Goal: Information Seeking & Learning: Learn about a topic

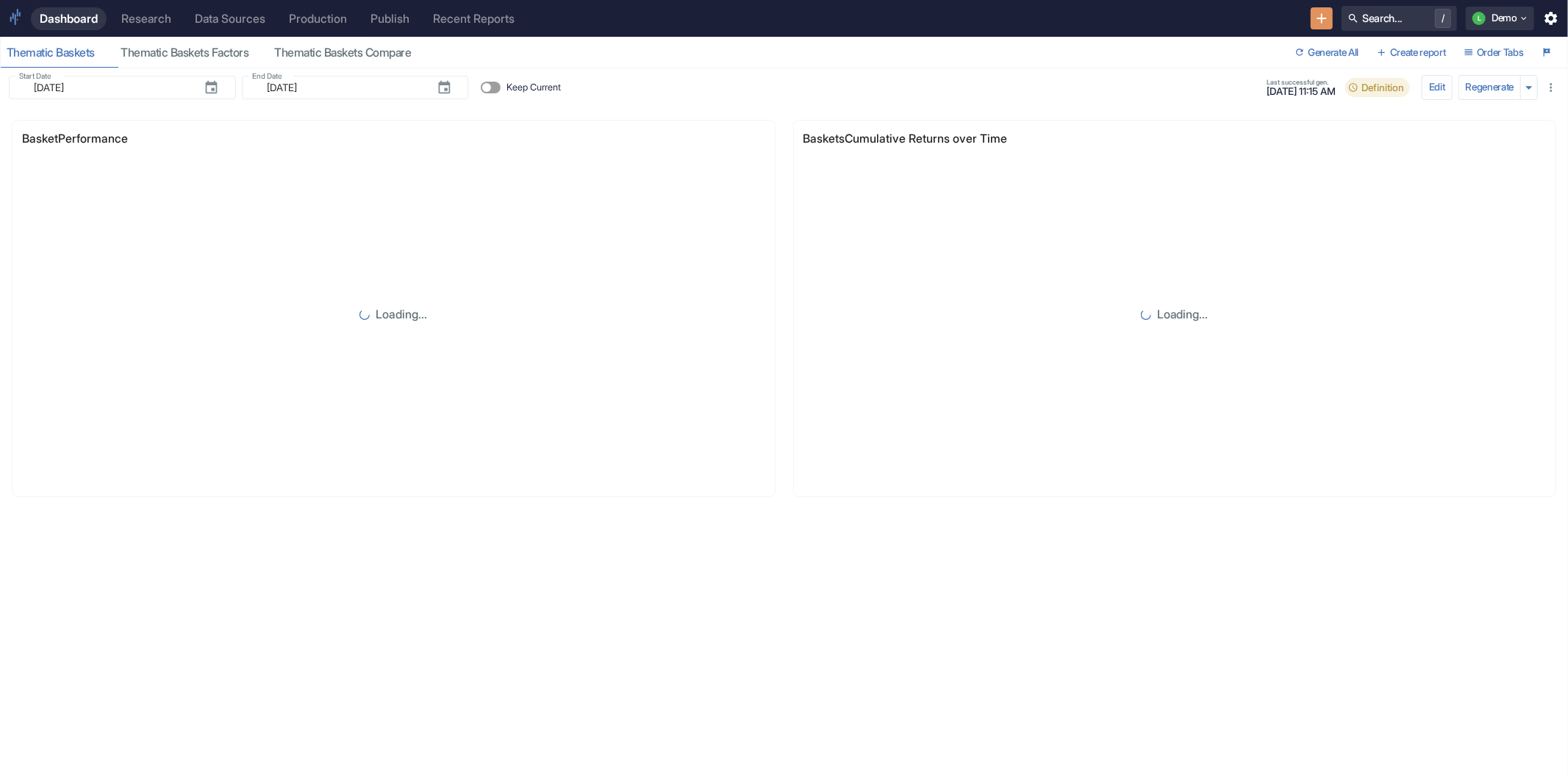
click at [140, 16] on div "Research" at bounding box center [146, 19] width 50 height 14
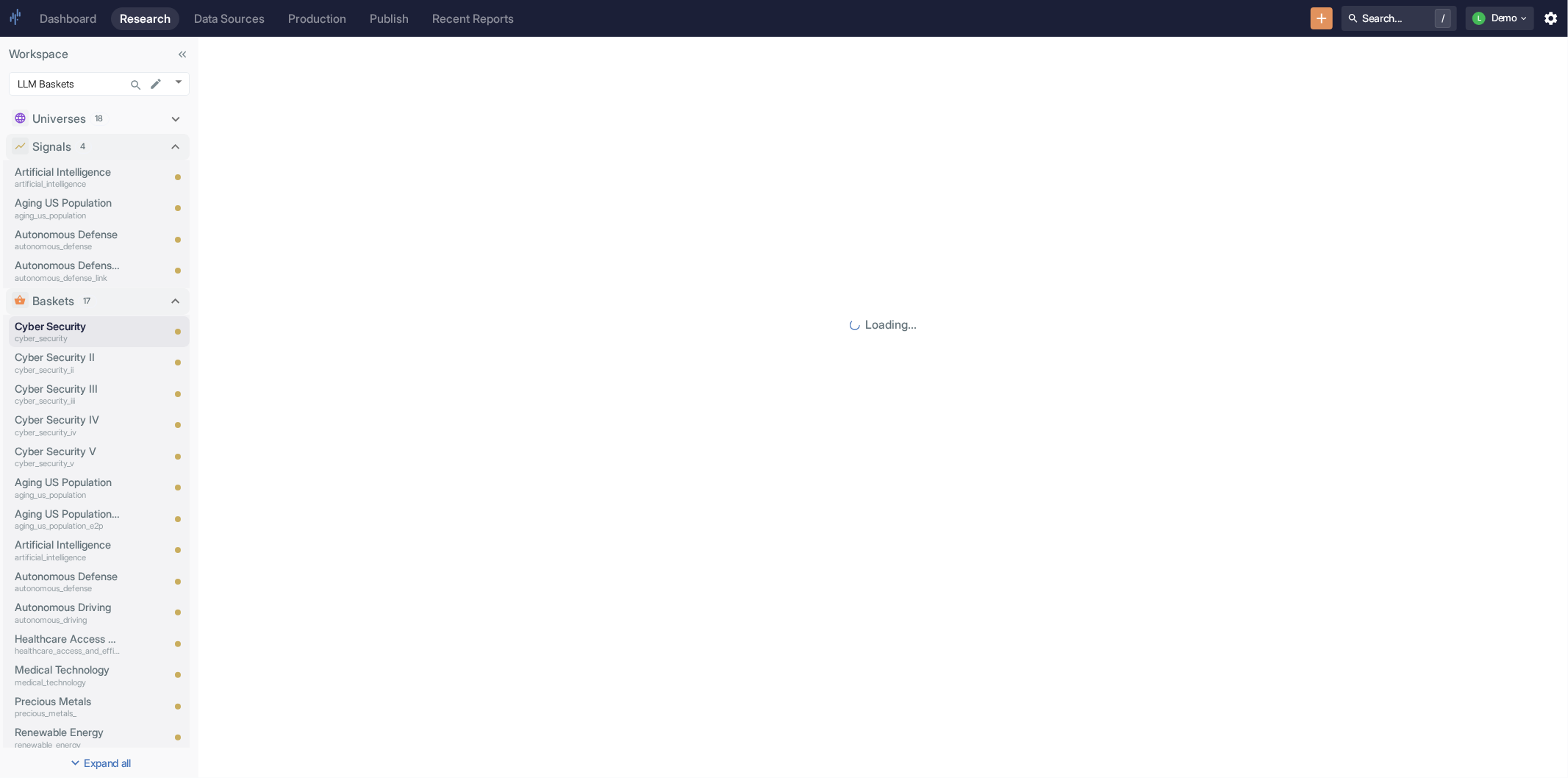
click at [73, 15] on div "Dashboard" at bounding box center [68, 19] width 57 height 14
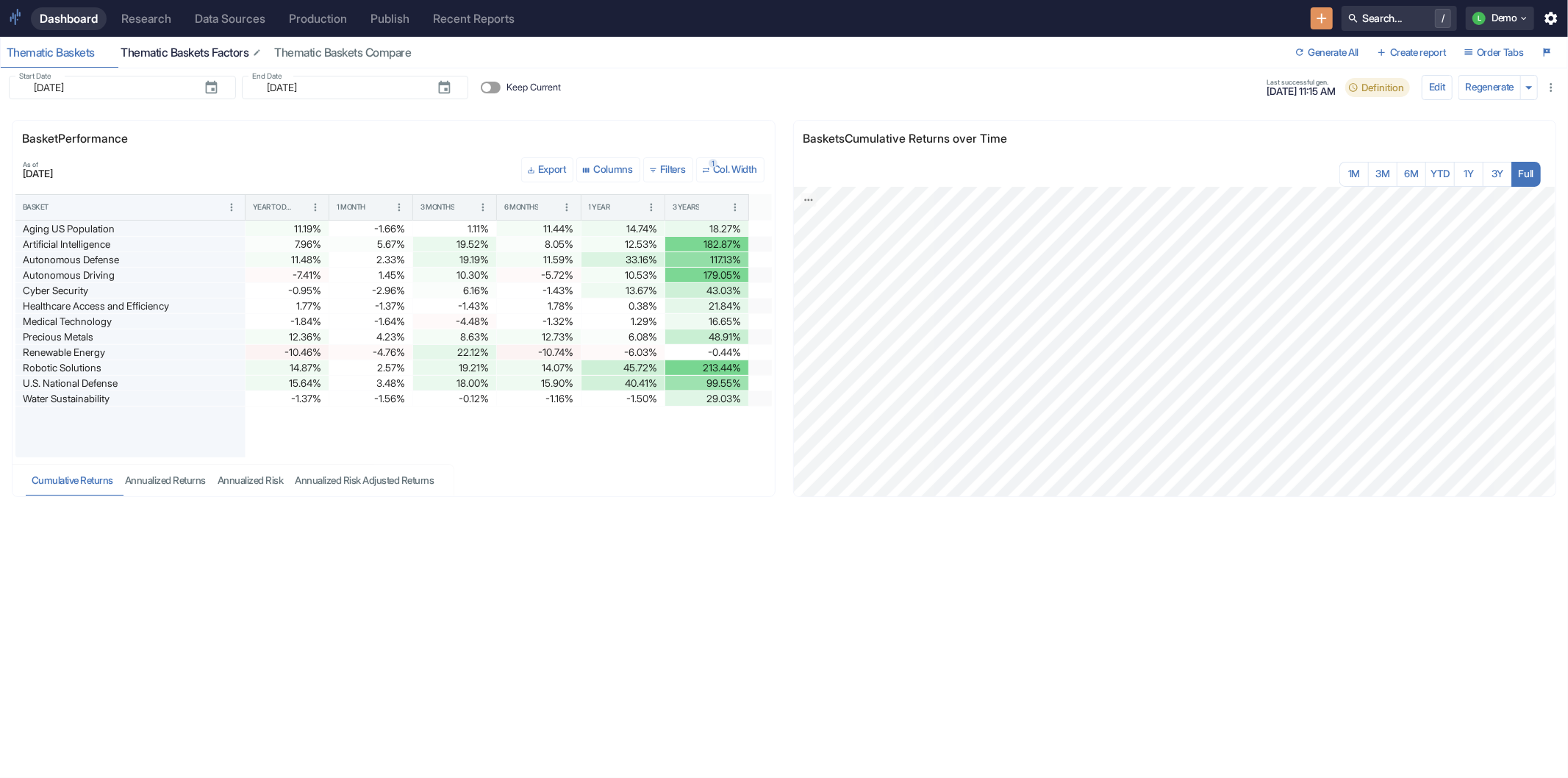
click at [210, 47] on div "Thematic Baskets Factors" at bounding box center [192, 52] width 142 height 14
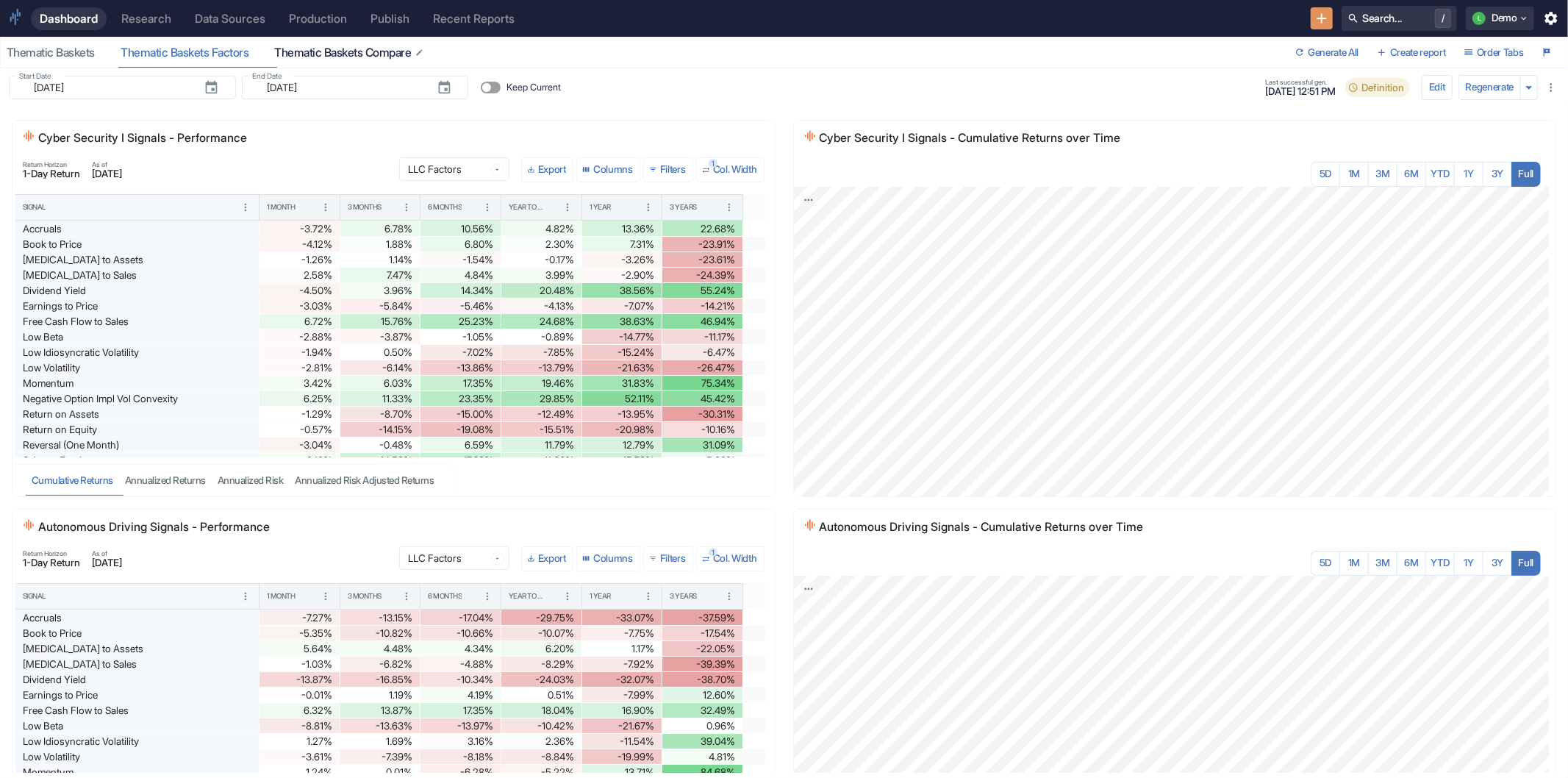
click at [345, 54] on div "Thematic Baskets Compare" at bounding box center [349, 52] width 151 height 14
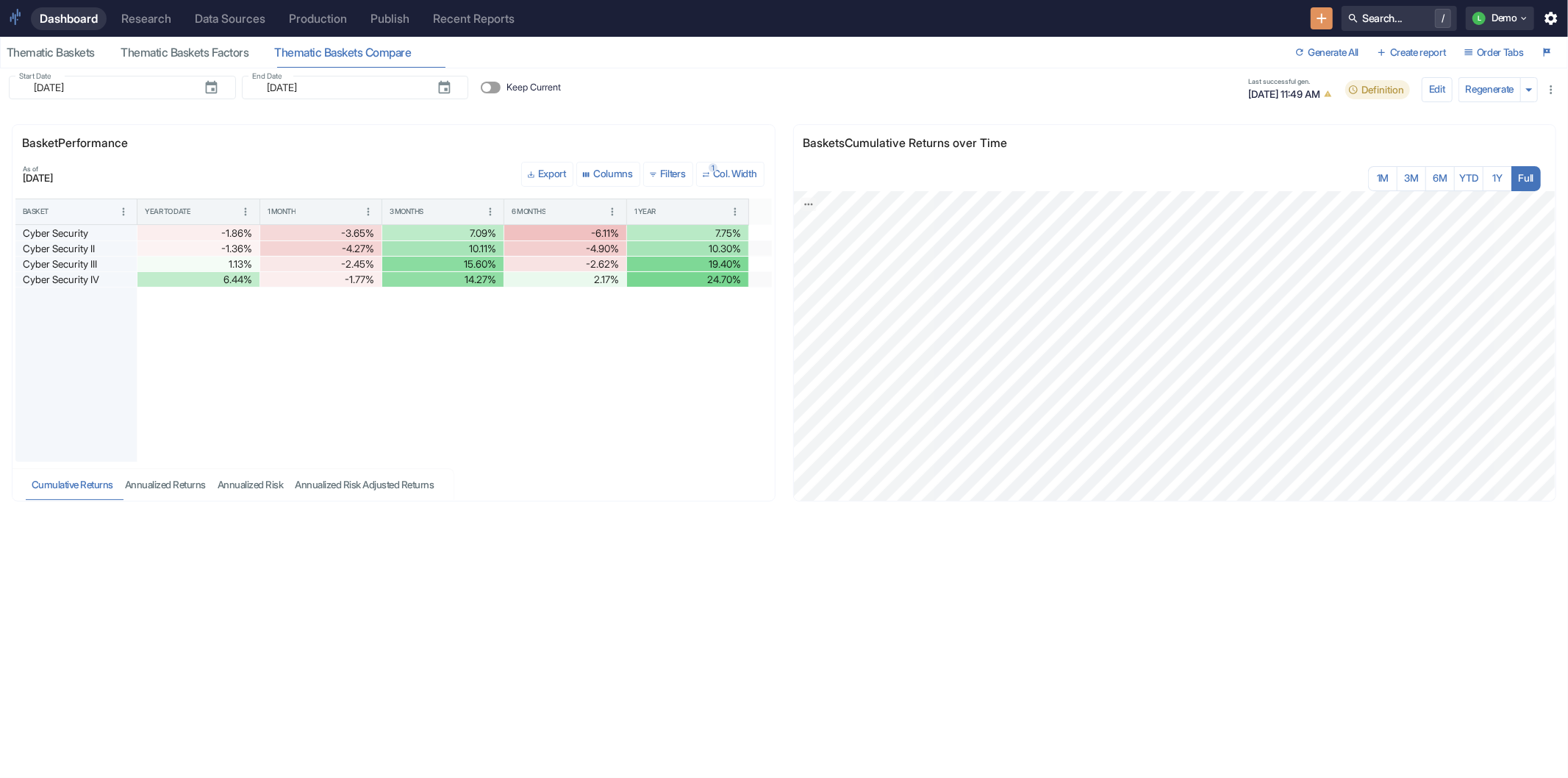
click at [156, 17] on div "Research" at bounding box center [146, 19] width 50 height 14
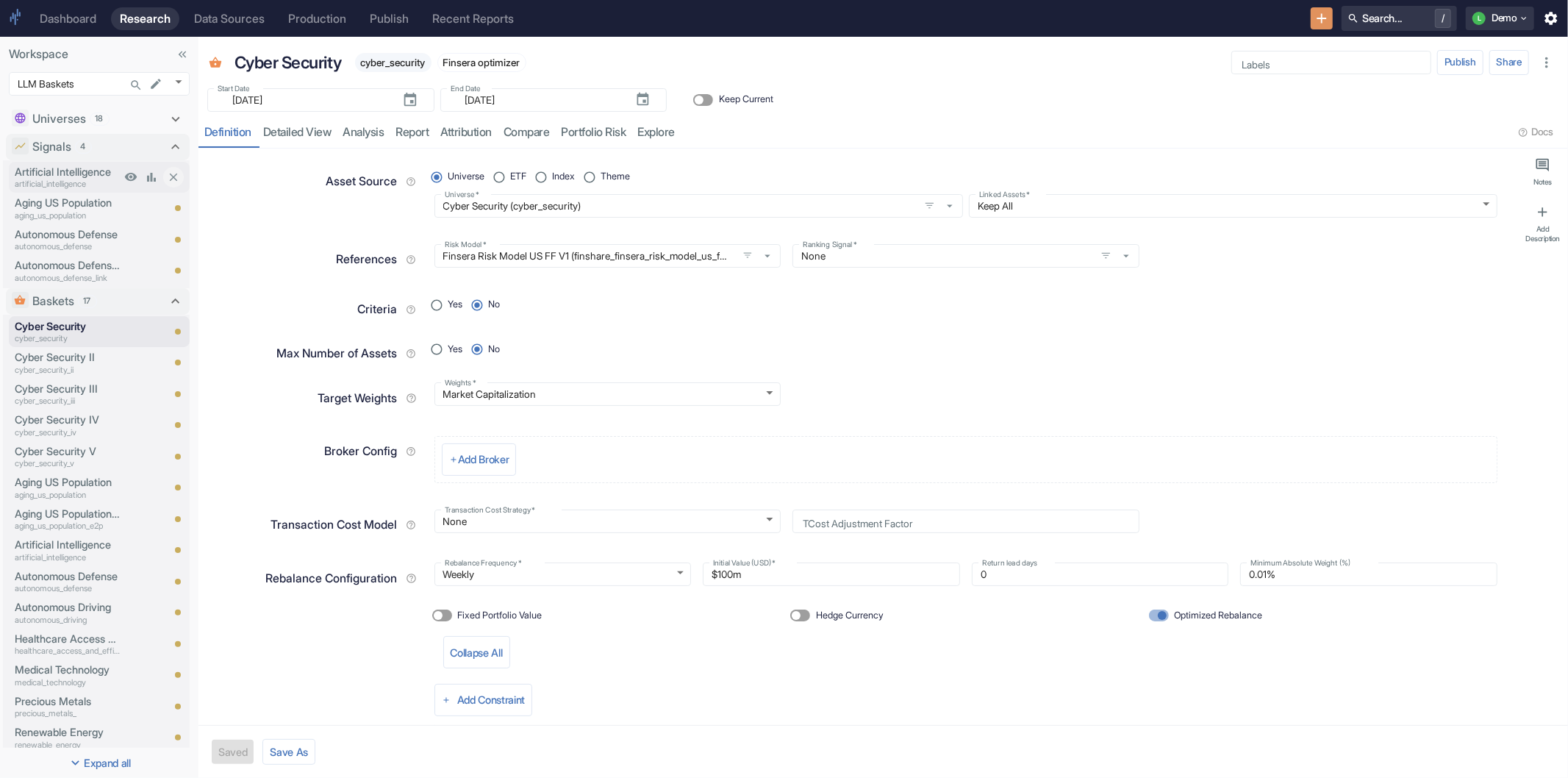
click at [72, 177] on p "Artificial Intelligence" at bounding box center [67, 171] width 106 height 16
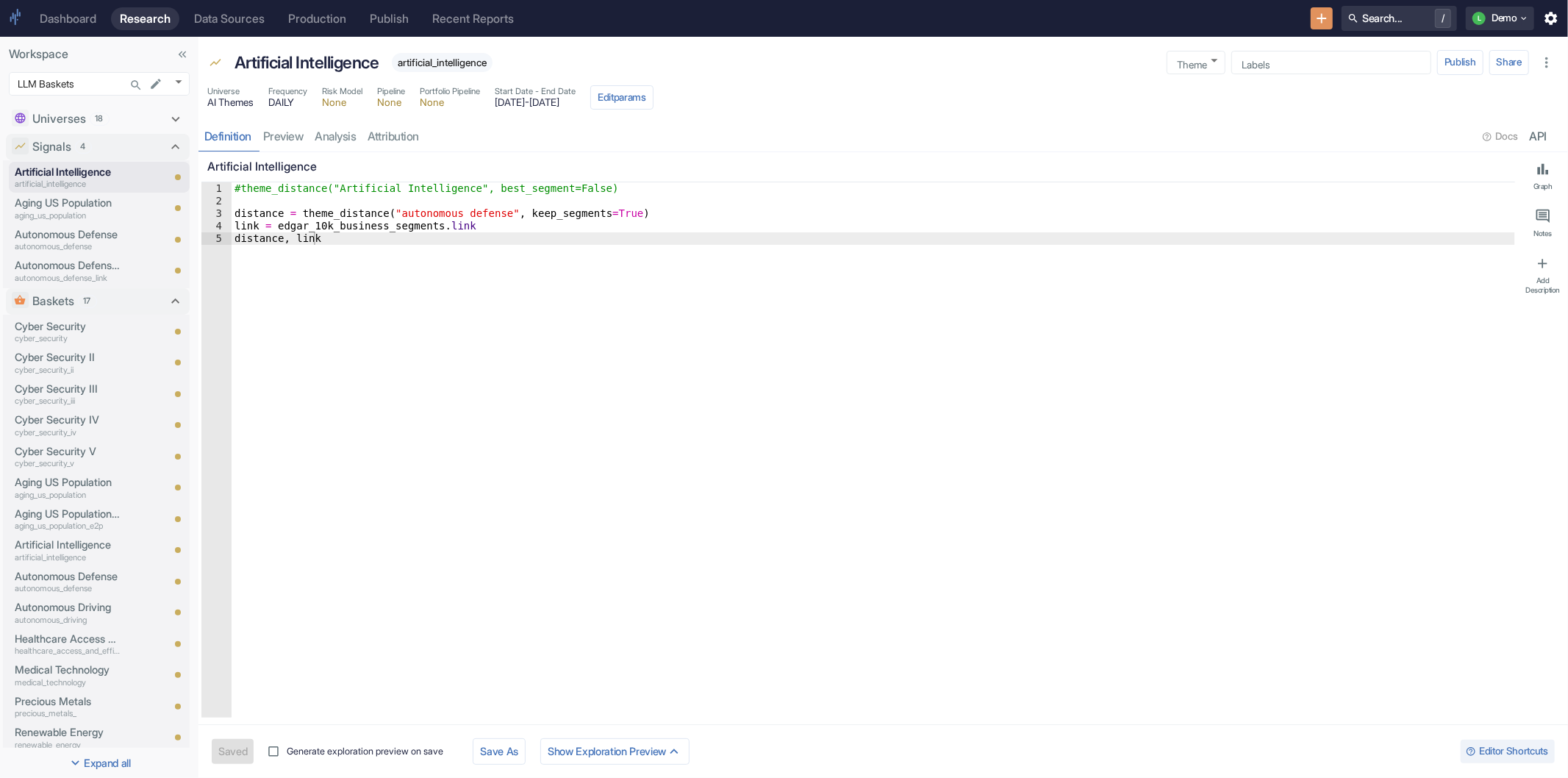
type textarea "x"
click at [281, 132] on link "preview" at bounding box center [283, 137] width 52 height 30
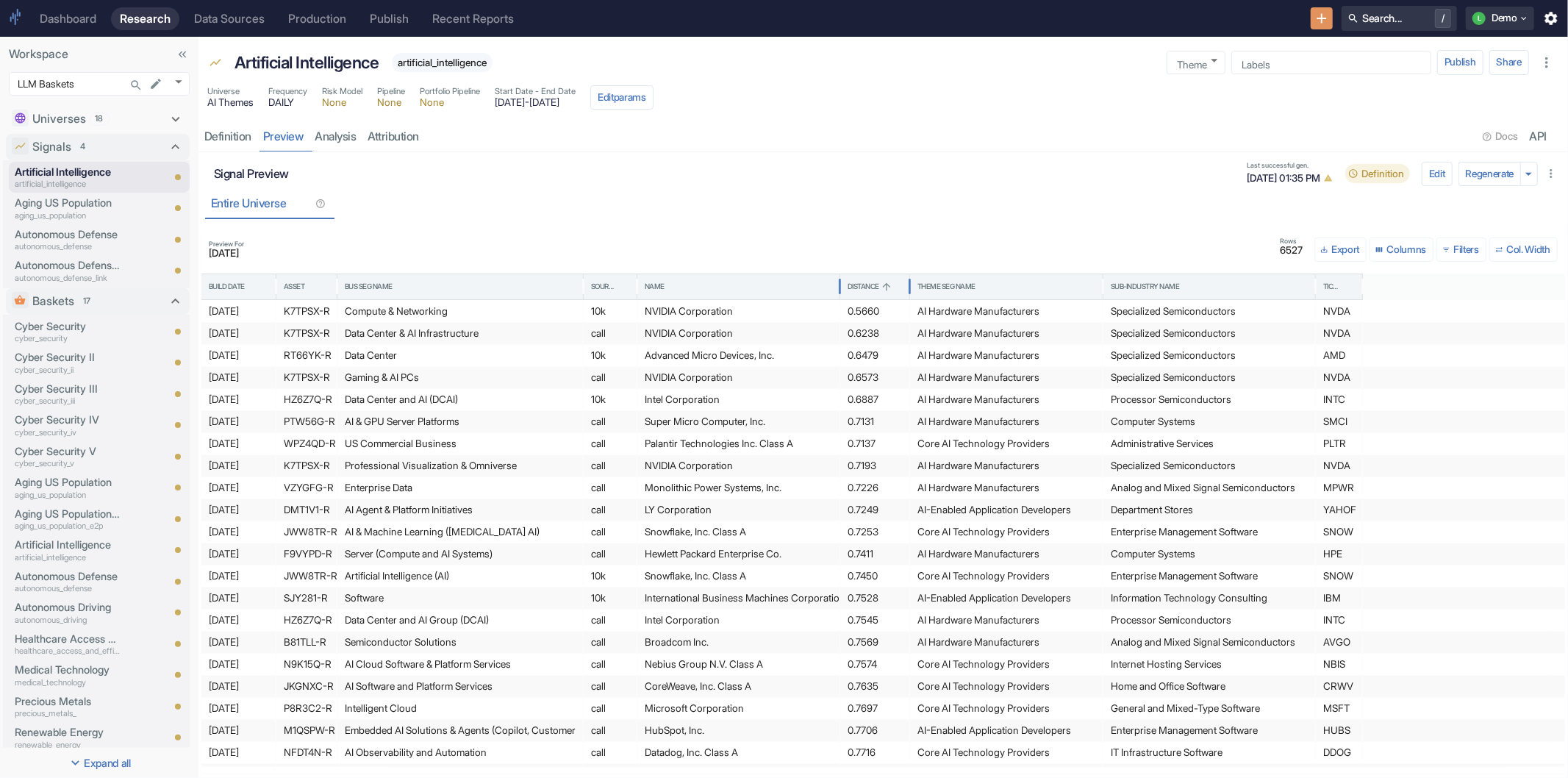
click at [862, 284] on div "Distance" at bounding box center [864, 287] width 32 height 11
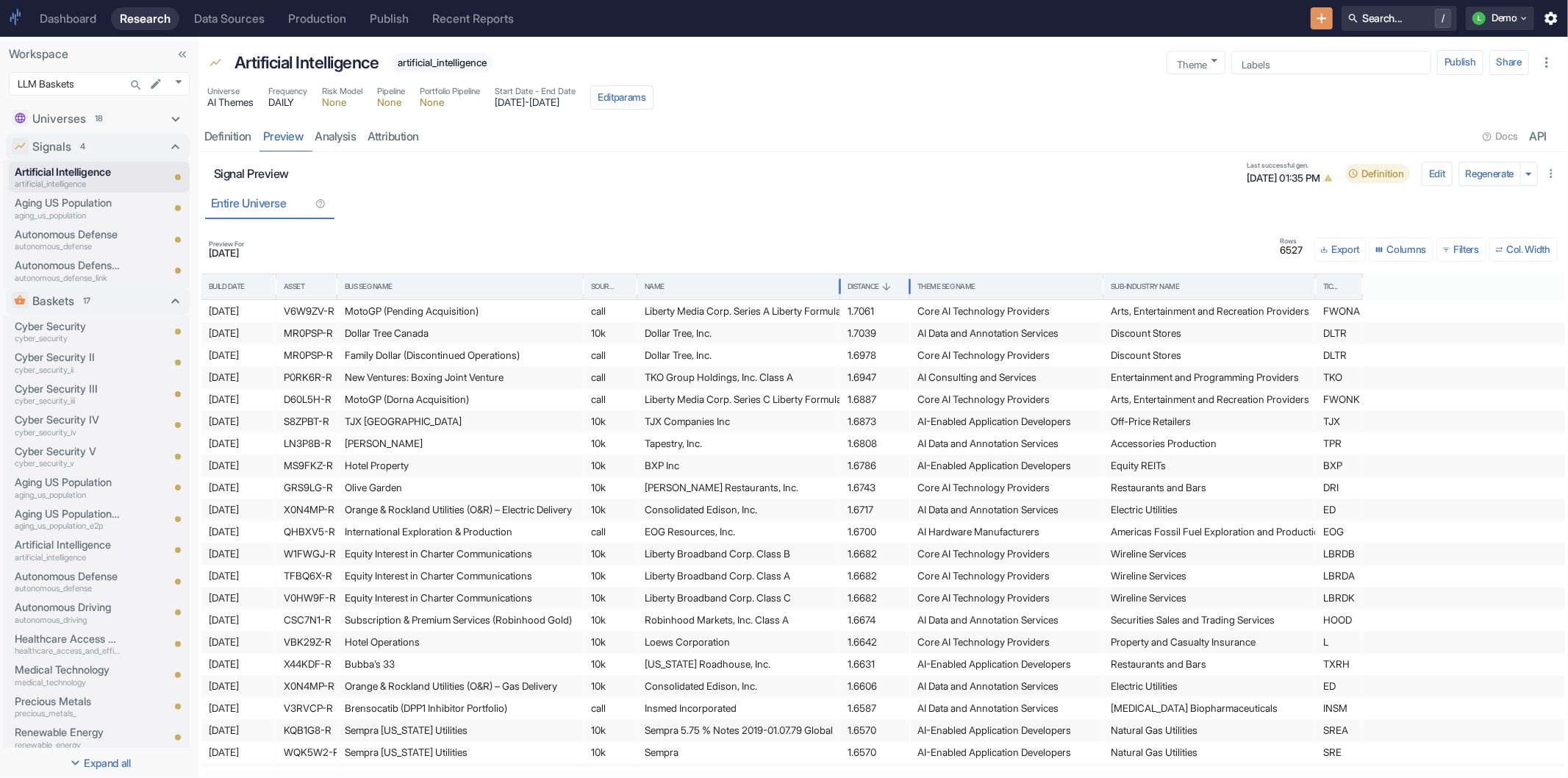
click at [862, 284] on div "Distance" at bounding box center [864, 287] width 32 height 11
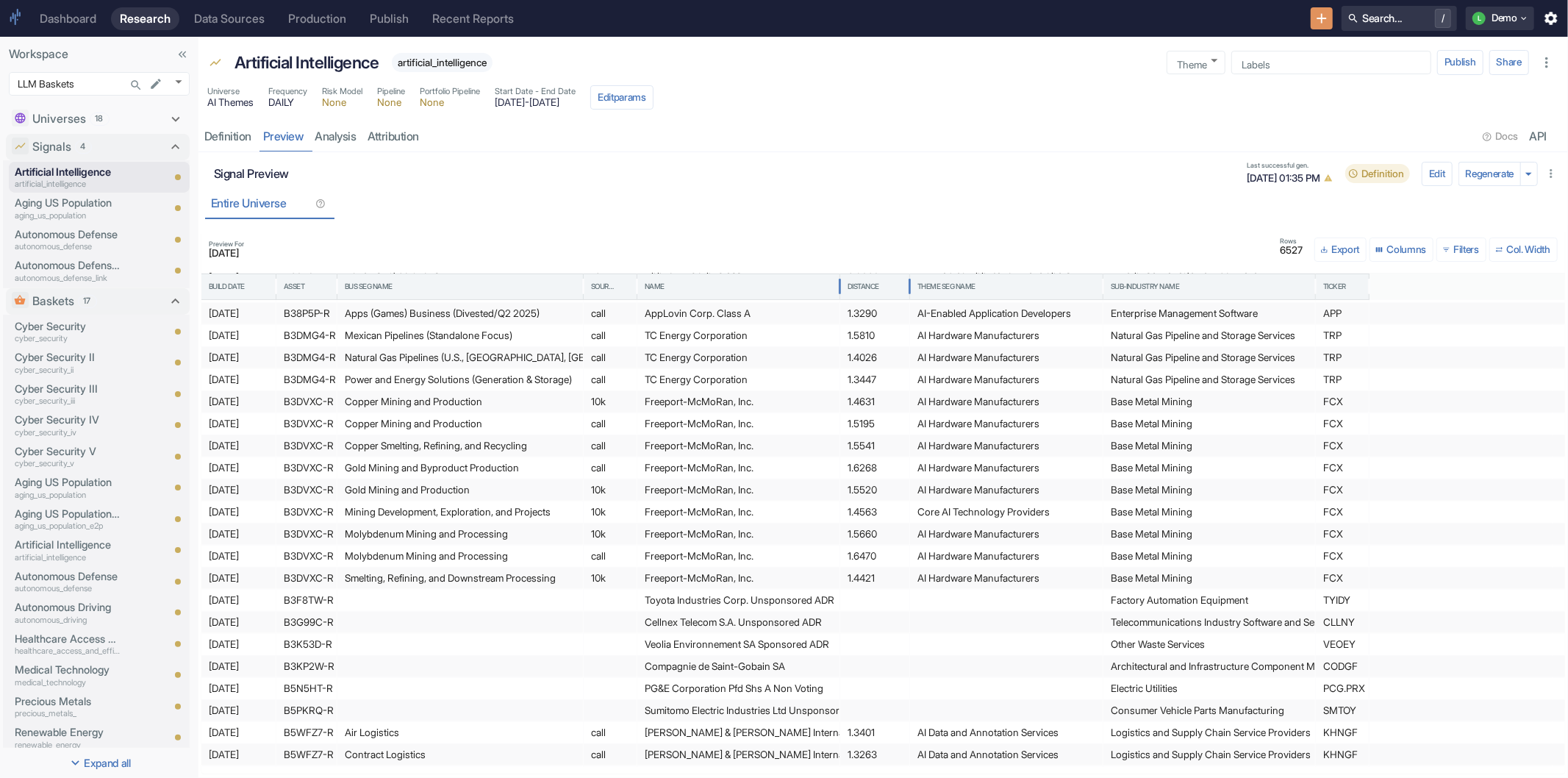
scroll to position [534, 0]
click at [13, 324] on div "Cyber Security cyber_security" at bounding box center [65, 331] width 112 height 31
click at [63, 483] on p "Aging US Population" at bounding box center [67, 482] width 106 height 16
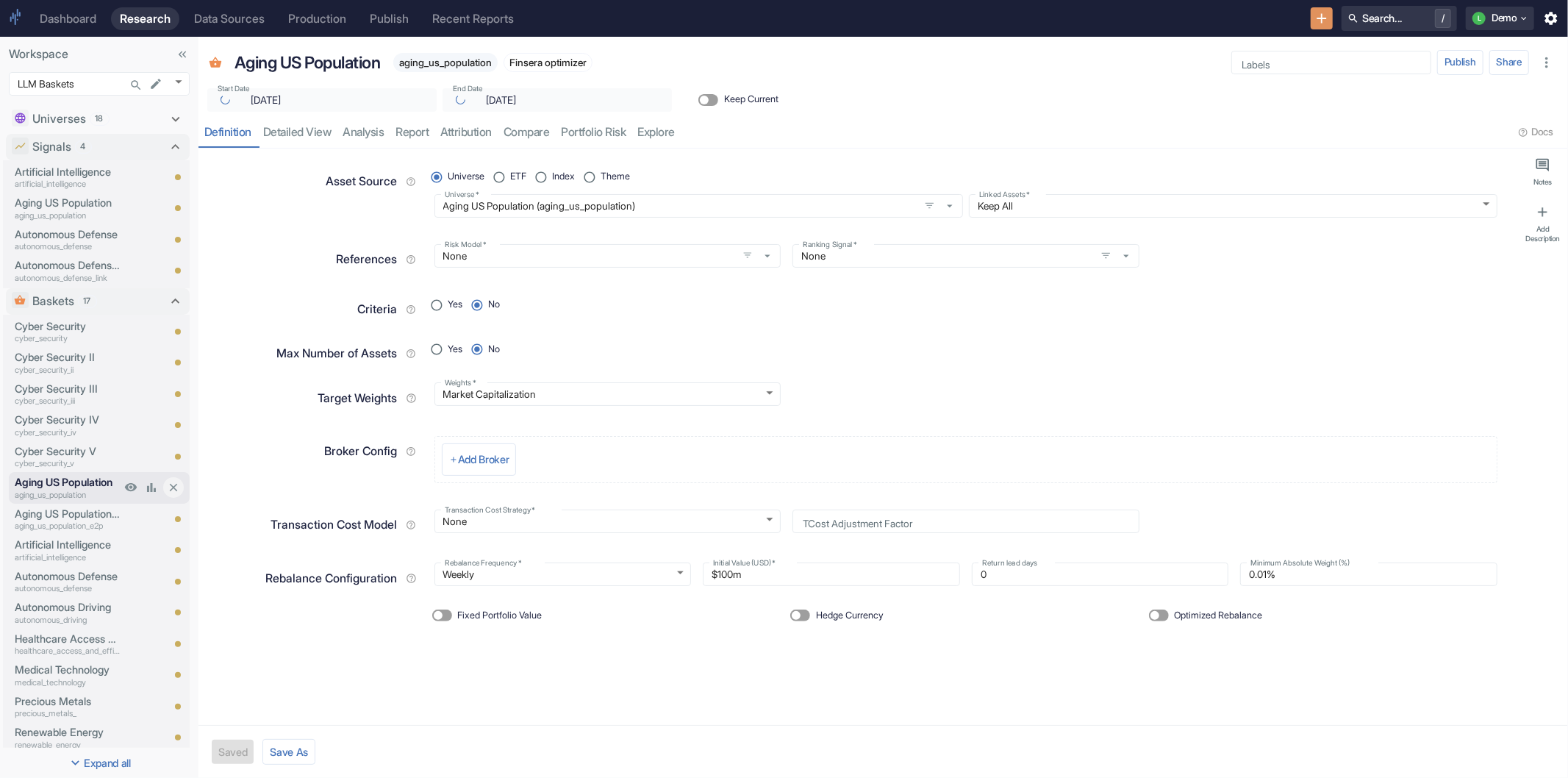
type textarea "x"
click at [83, 506] on p "Aging US Population | E2P" at bounding box center [67, 513] width 106 height 16
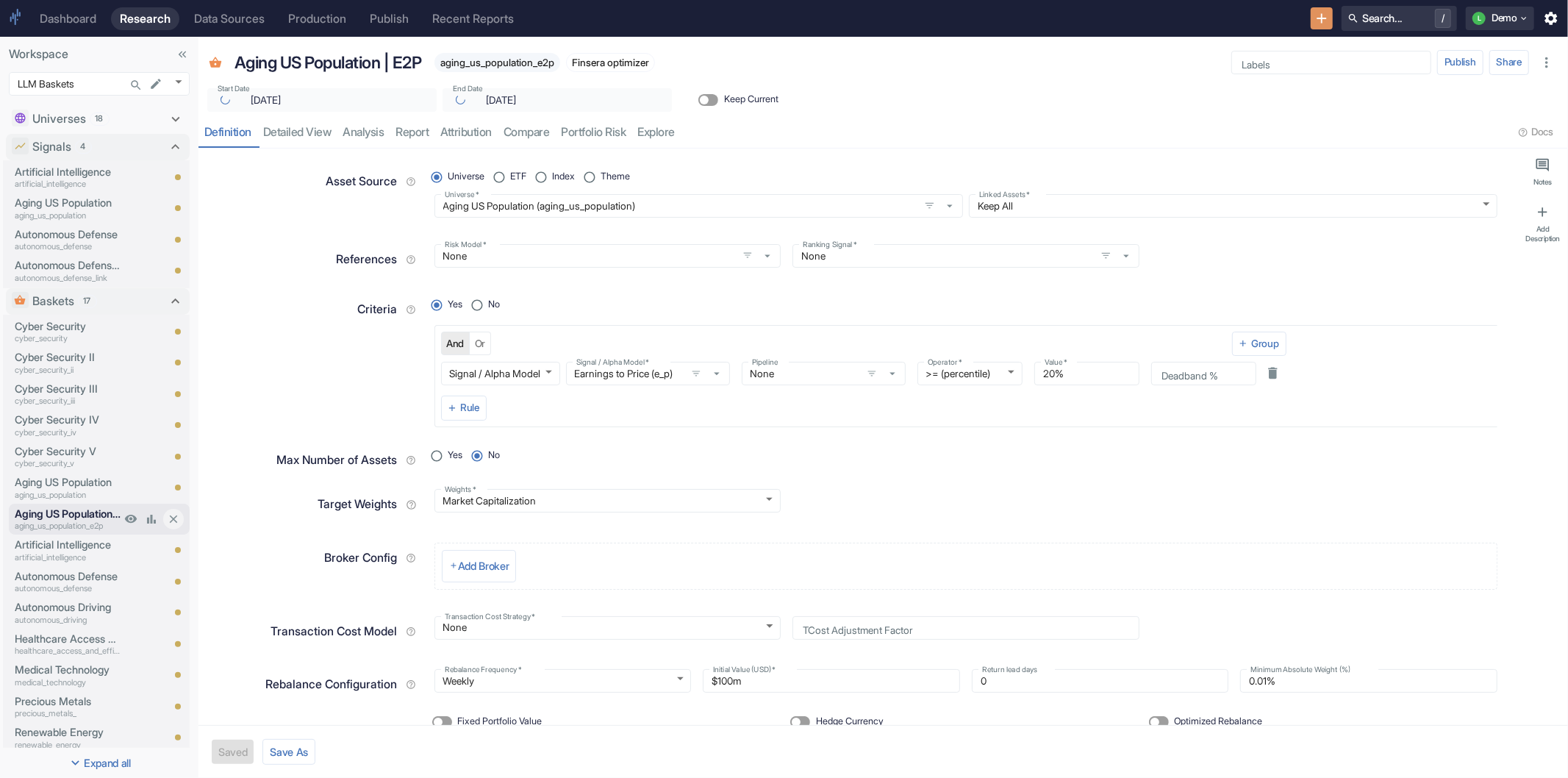
type textarea "x"
click at [81, 167] on p "Artificial Intelligence" at bounding box center [67, 171] width 106 height 16
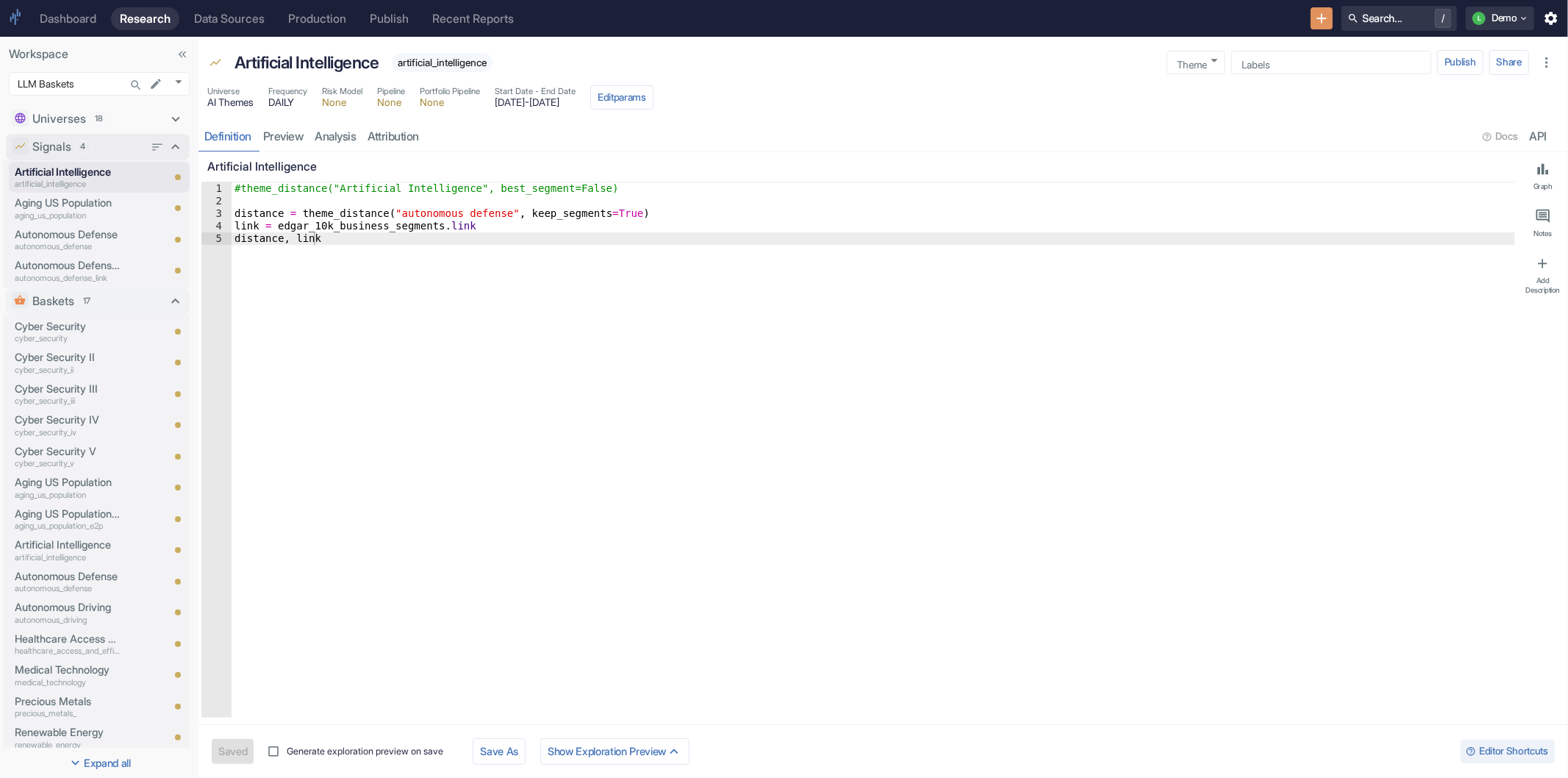
click at [167, 147] on icon at bounding box center [175, 146] width 16 height 16
click at [167, 119] on icon at bounding box center [175, 118] width 16 height 16
type textarea "x"
click at [50, 324] on p "Aging US Population" at bounding box center [67, 330] width 106 height 16
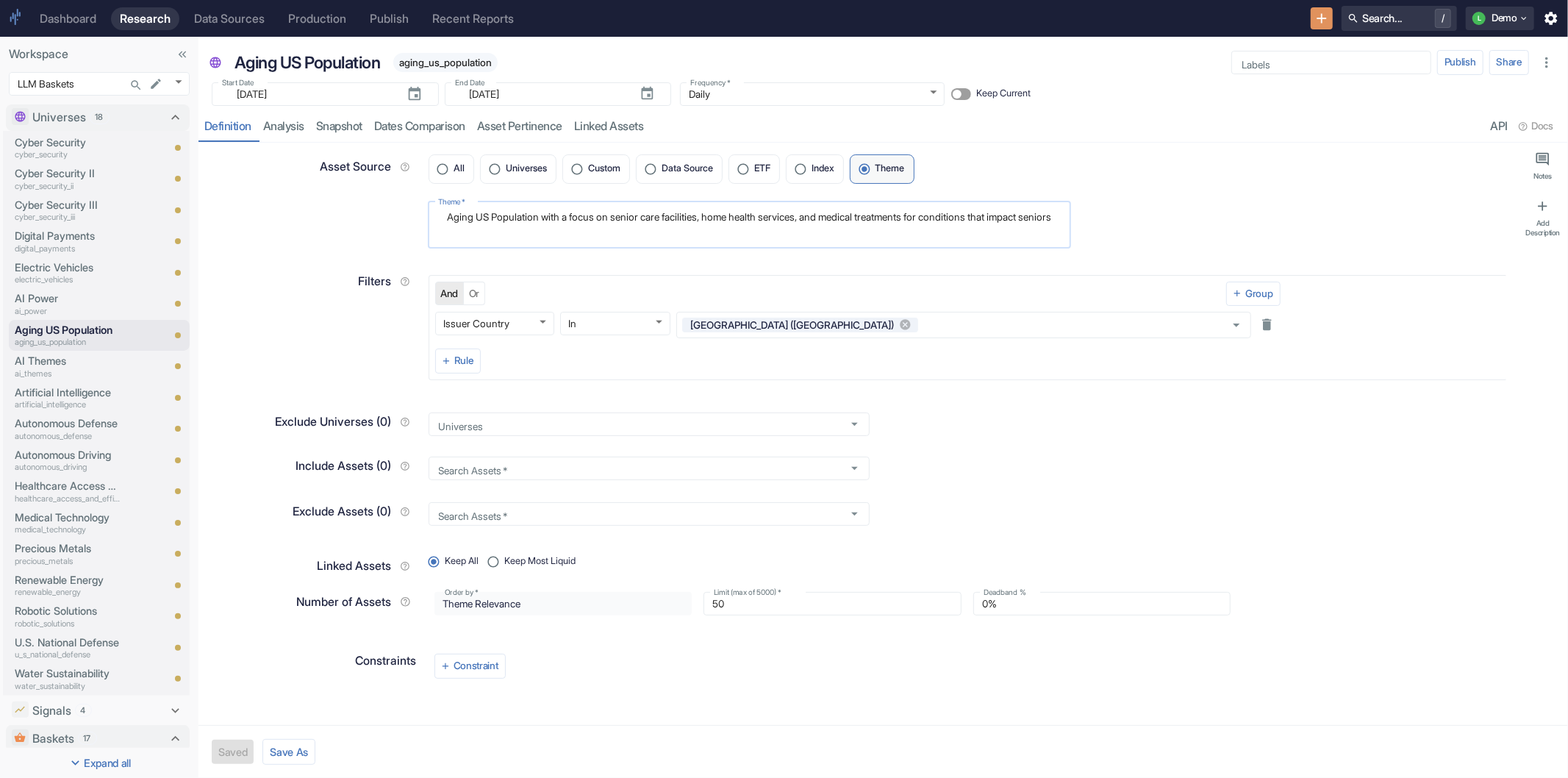
drag, startPoint x: 450, startPoint y: 218, endPoint x: 535, endPoint y: 234, distance: 86.5
click at [535, 234] on textarea "Aging US Population with a focus on senior care facilities, home health service…" at bounding box center [750, 225] width 623 height 35
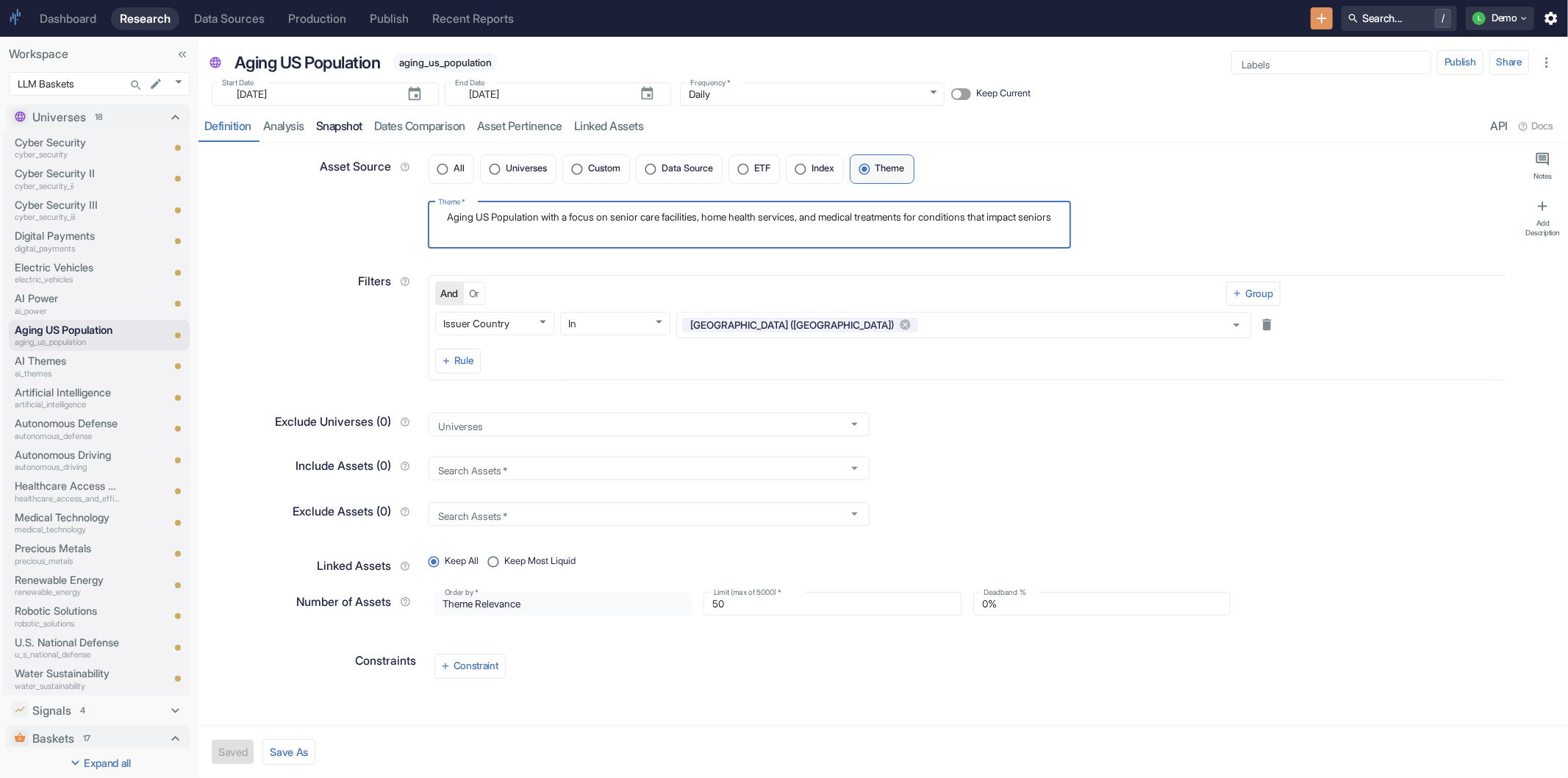
type textarea "x"
click at [325, 121] on link "Snapshot" at bounding box center [339, 127] width 58 height 30
